Goal: Transaction & Acquisition: Purchase product/service

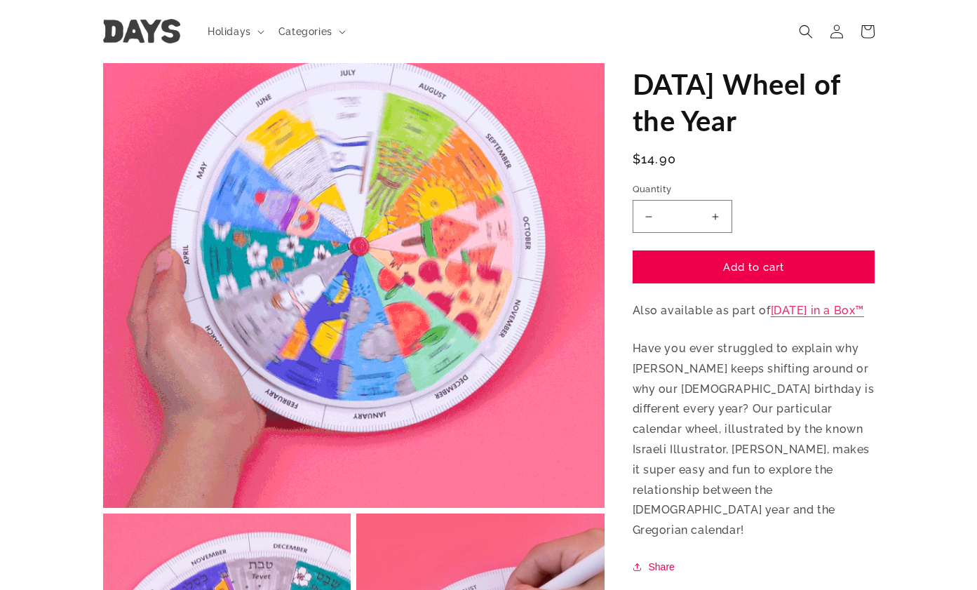
scroll to position [105, 0]
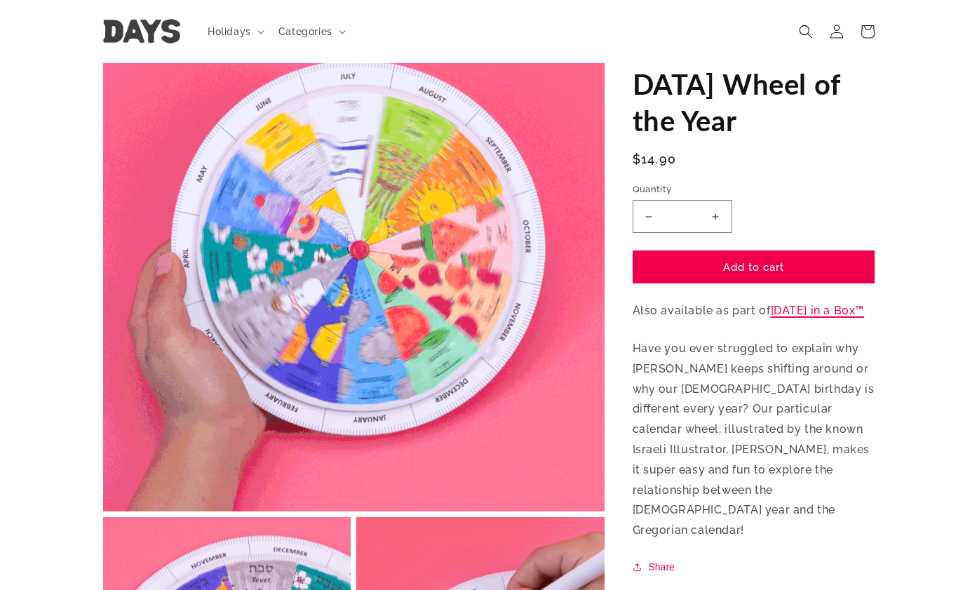
click at [841, 304] on link "[DATE] in a Box™" at bounding box center [818, 310] width 94 height 13
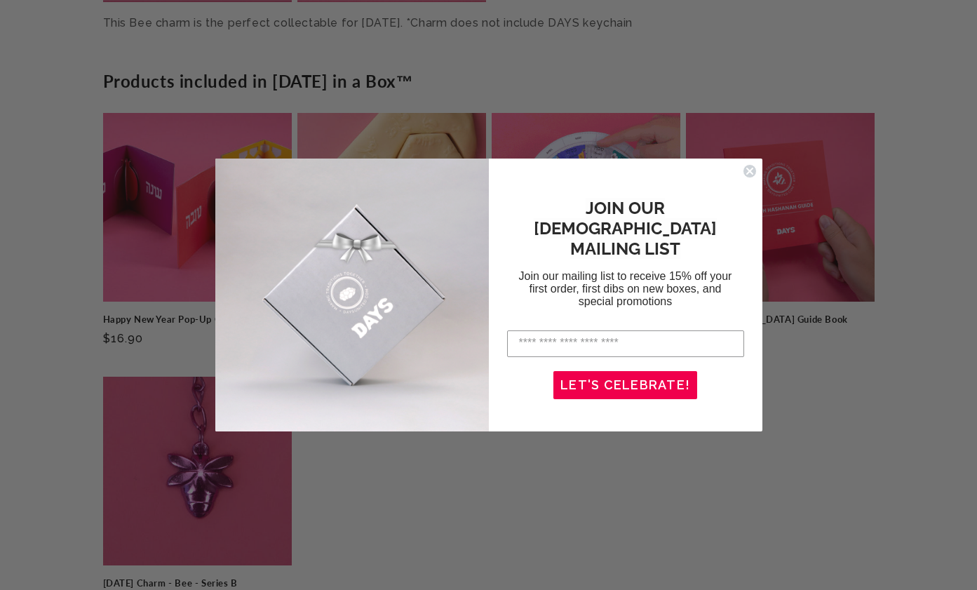
scroll to position [3625, 0]
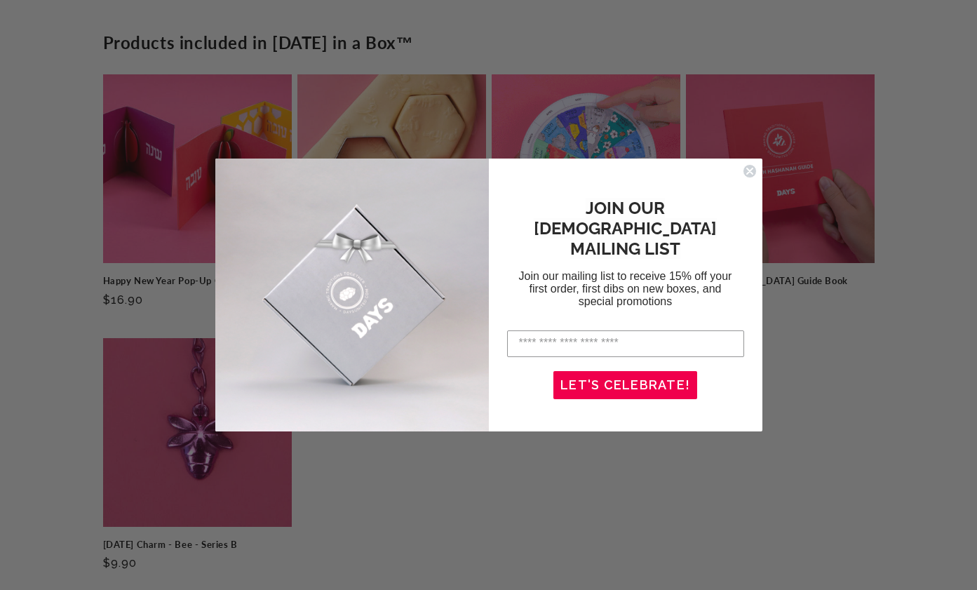
click at [749, 170] on icon "Close dialog" at bounding box center [750, 171] width 6 height 6
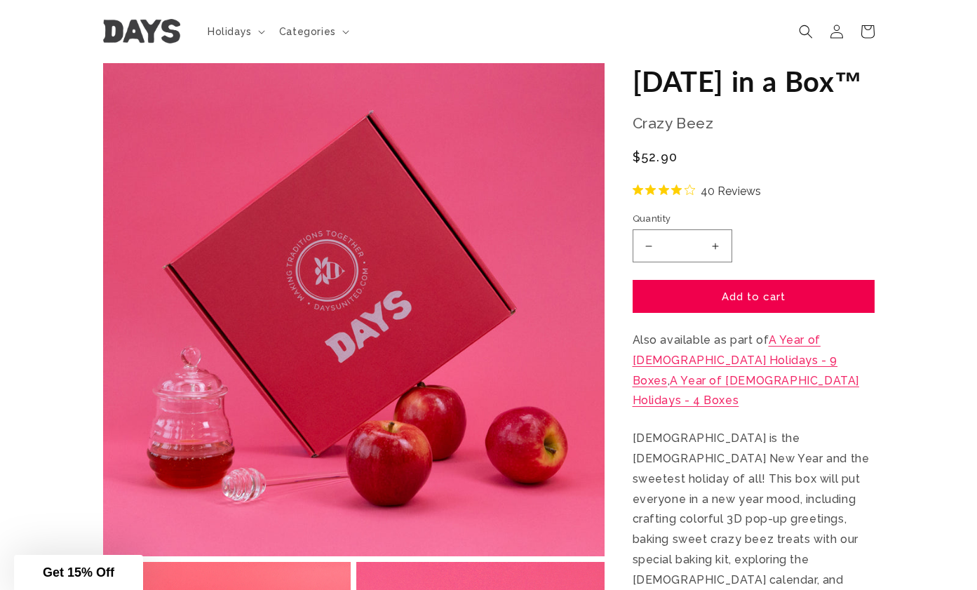
scroll to position [0, 0]
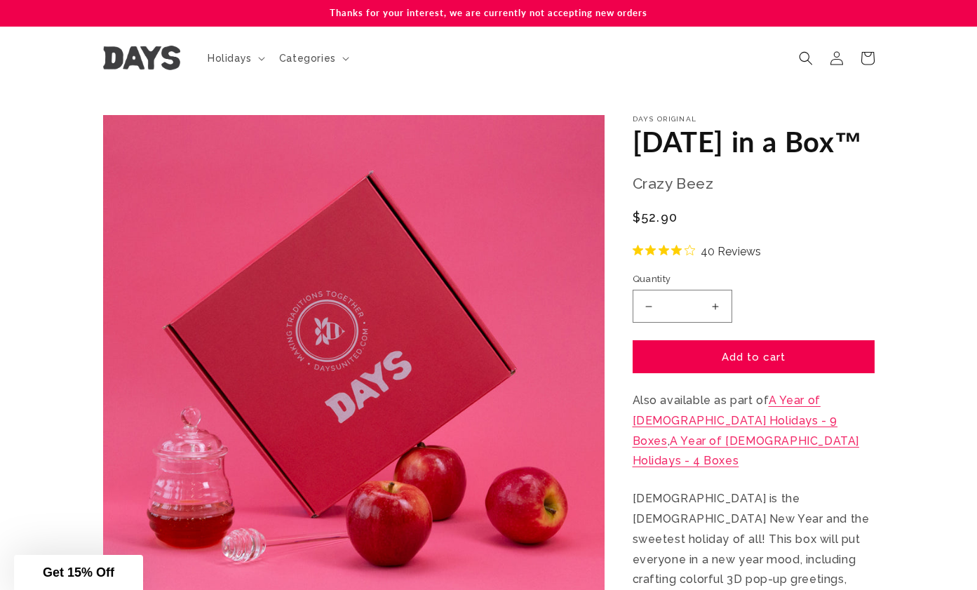
click at [137, 57] on img at bounding box center [141, 58] width 77 height 25
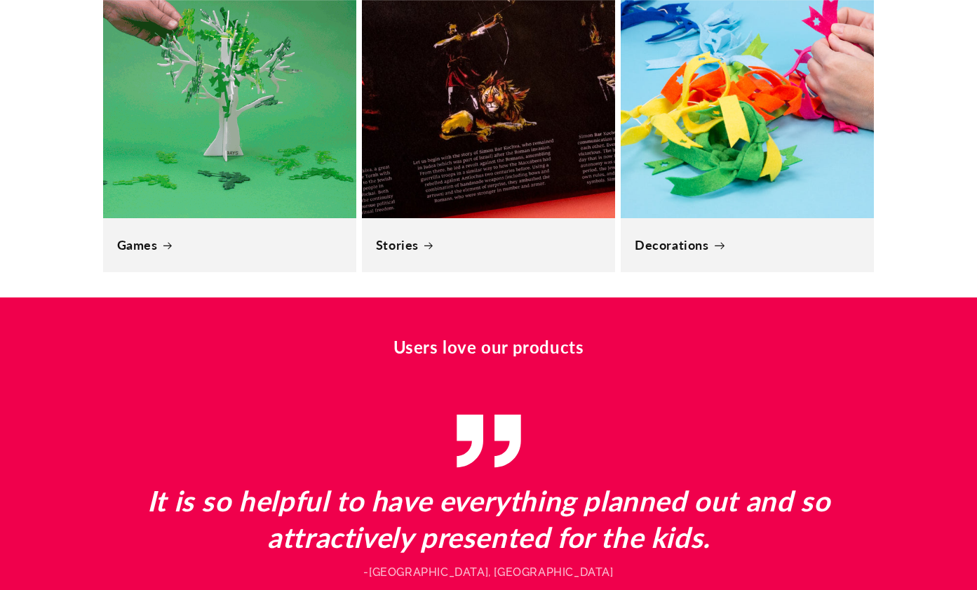
click at [783, 237] on link "Decorations" at bounding box center [747, 245] width 225 height 16
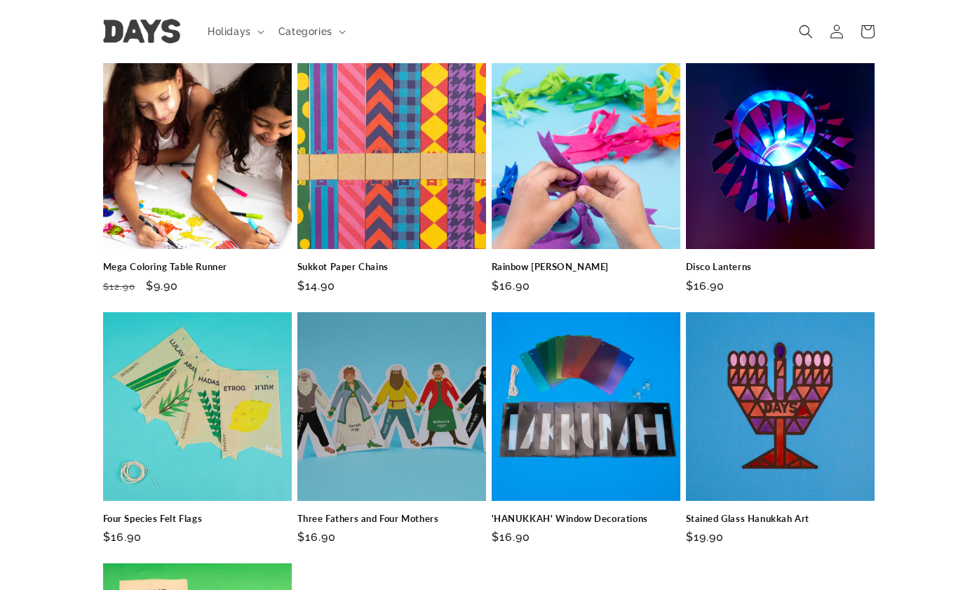
scroll to position [420, 0]
